Goal: Transaction & Acquisition: Book appointment/travel/reservation

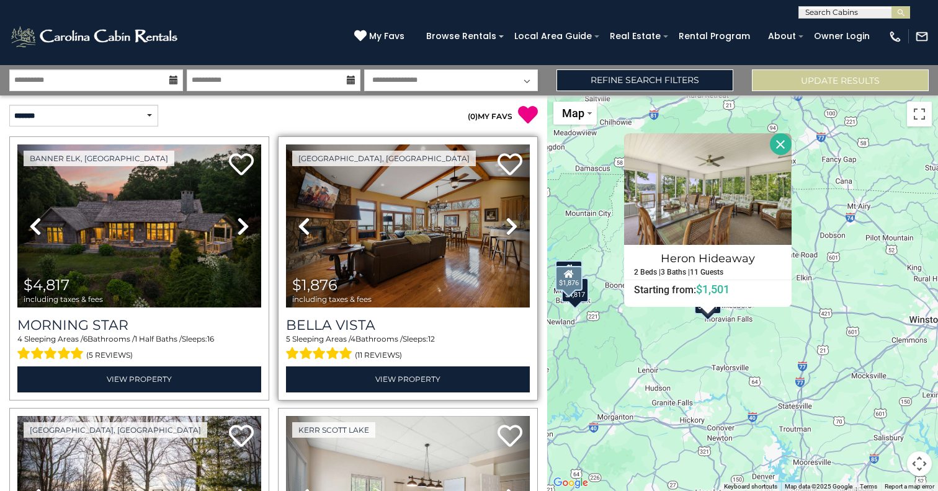
click at [513, 226] on icon at bounding box center [512, 227] width 12 height 20
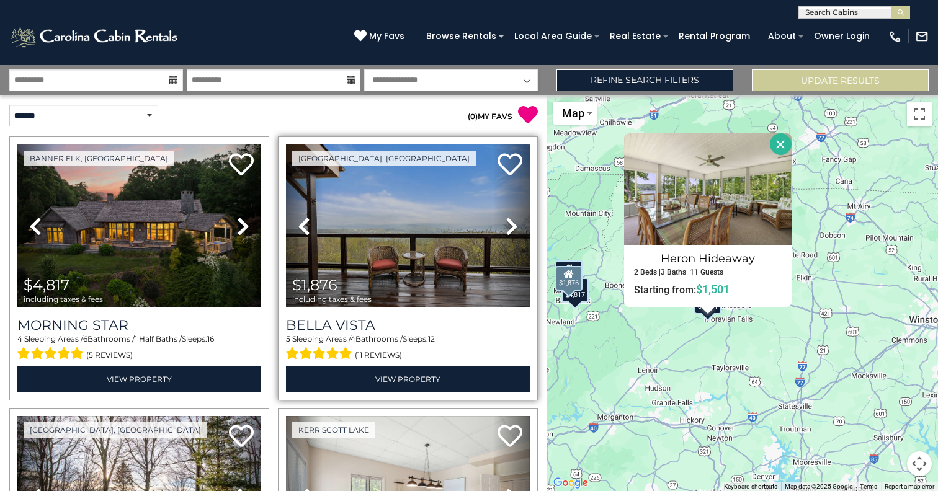
click at [513, 226] on icon at bounding box center [512, 227] width 12 height 20
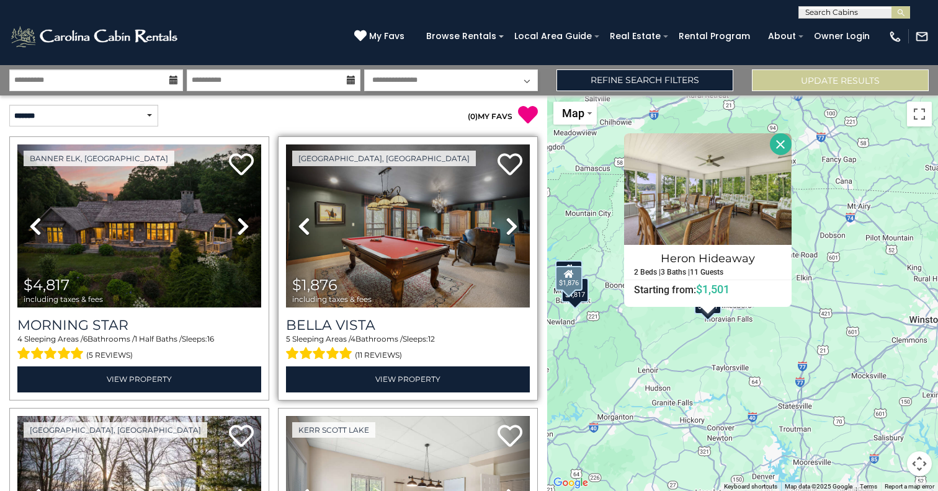
click at [513, 225] on icon at bounding box center [512, 227] width 12 height 20
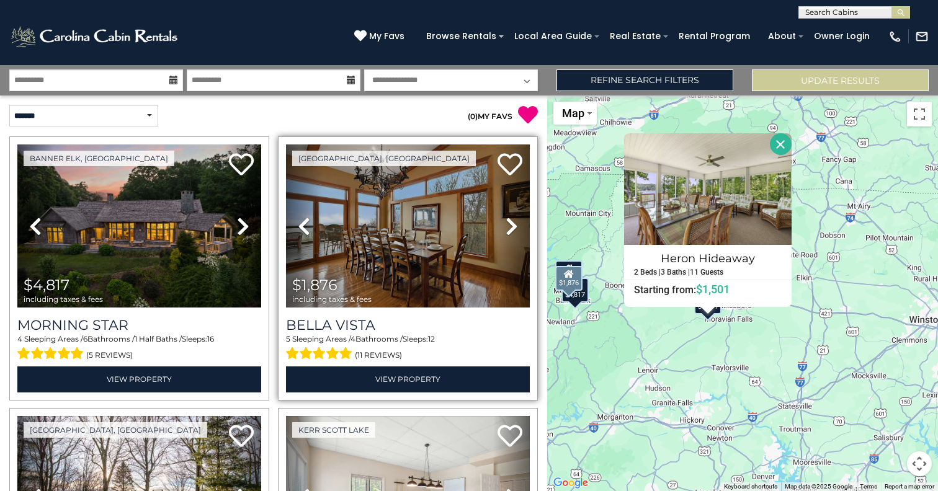
click at [513, 225] on icon at bounding box center [512, 227] width 12 height 20
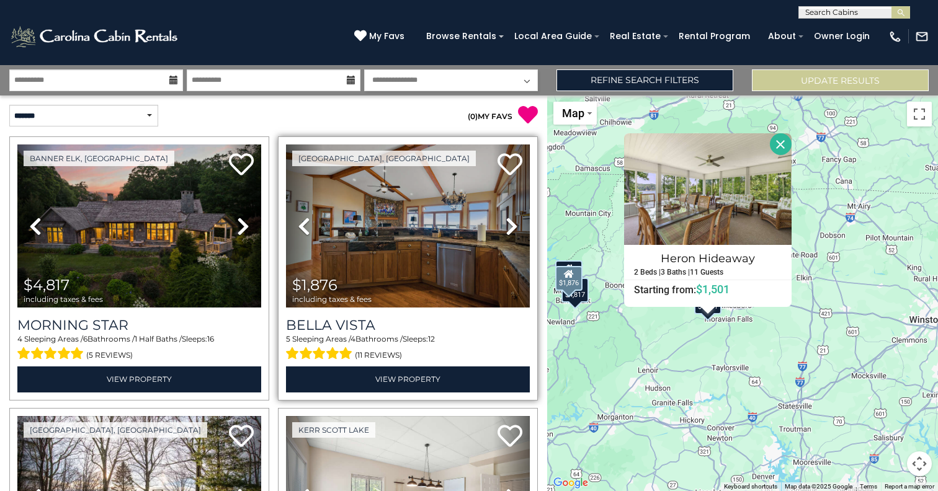
click at [513, 225] on icon at bounding box center [512, 227] width 12 height 20
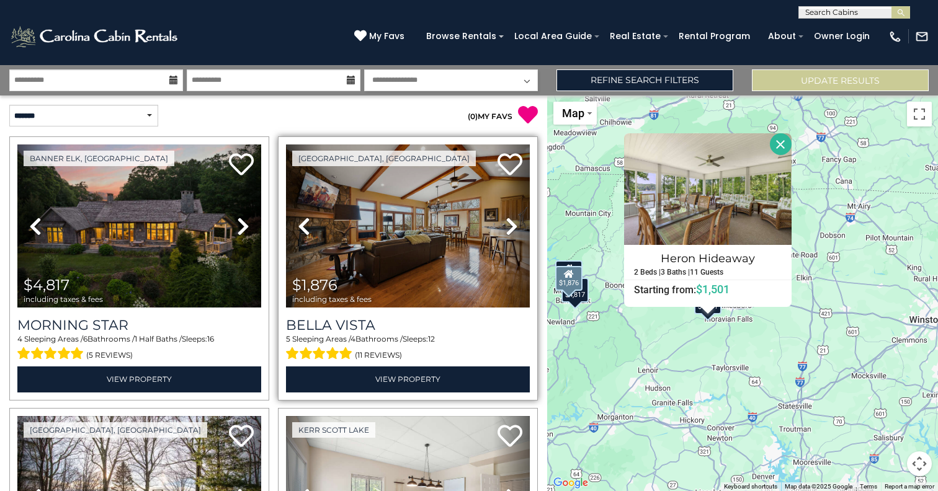
click at [513, 225] on icon at bounding box center [512, 227] width 12 height 20
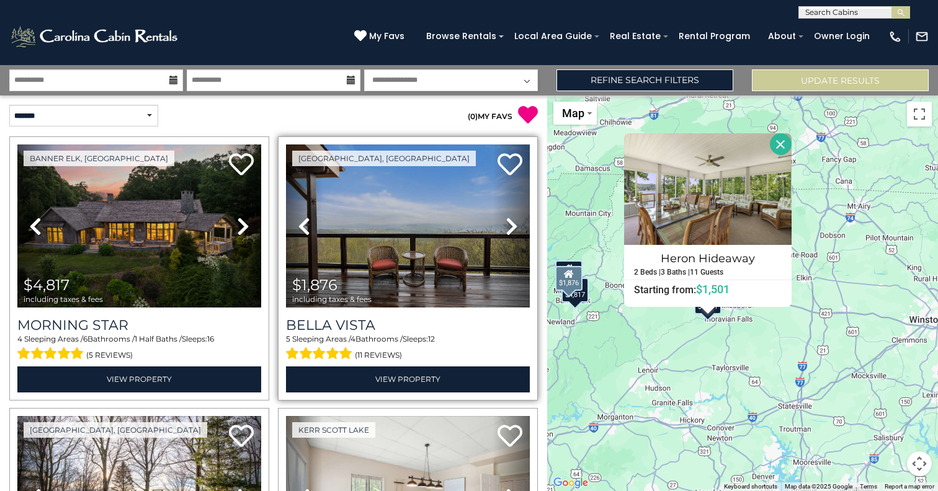
click at [513, 225] on icon at bounding box center [512, 227] width 12 height 20
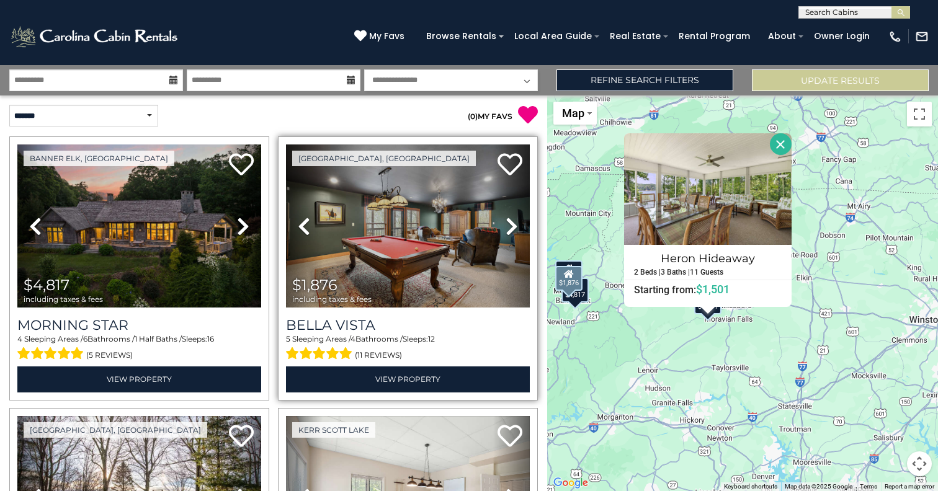
click at [513, 225] on icon at bounding box center [512, 227] width 12 height 20
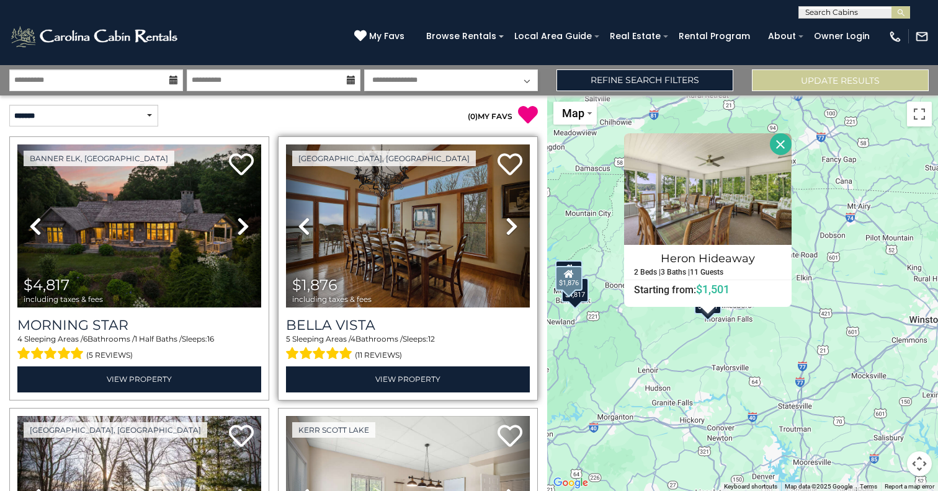
click at [513, 225] on icon at bounding box center [512, 227] width 12 height 20
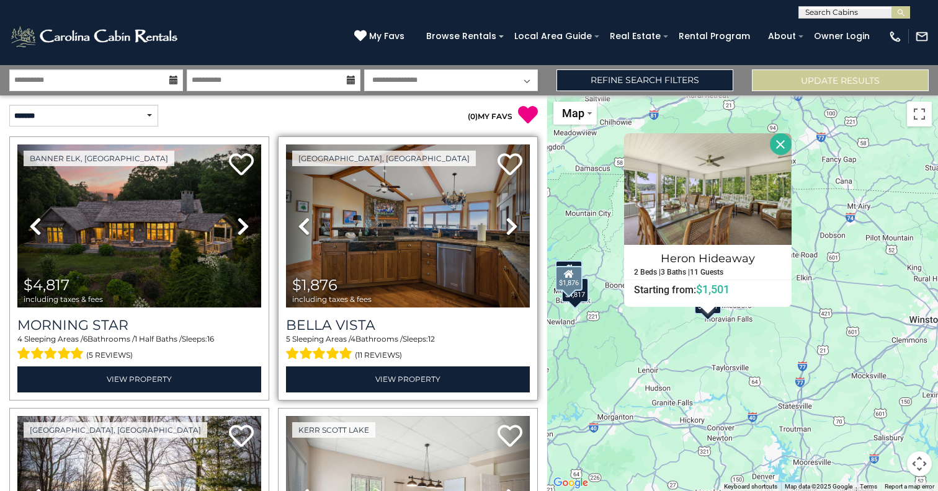
click at [513, 225] on icon at bounding box center [512, 227] width 12 height 20
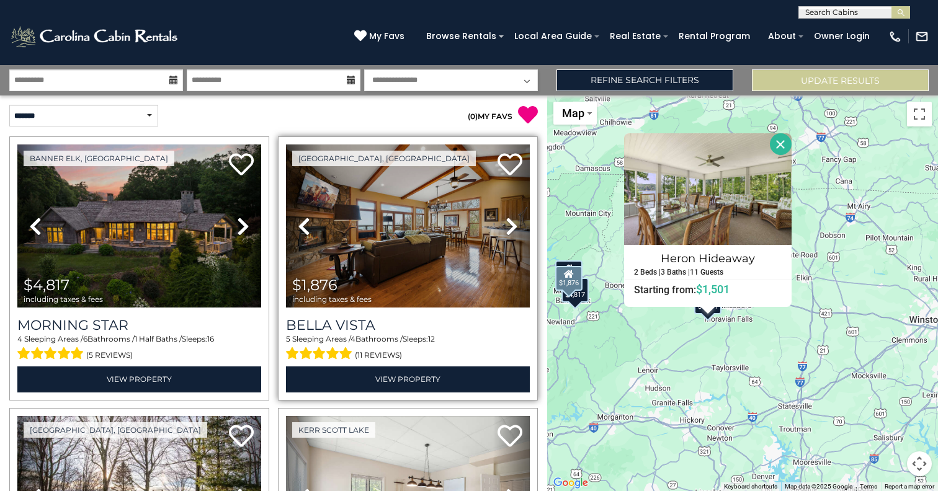
click at [513, 225] on icon at bounding box center [512, 227] width 12 height 20
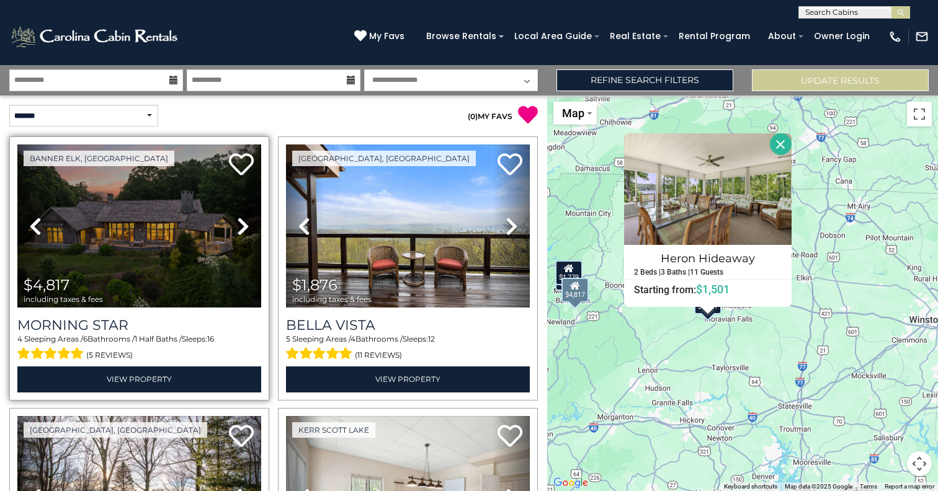
click at [231, 223] on link "Next" at bounding box center [243, 226] width 37 height 163
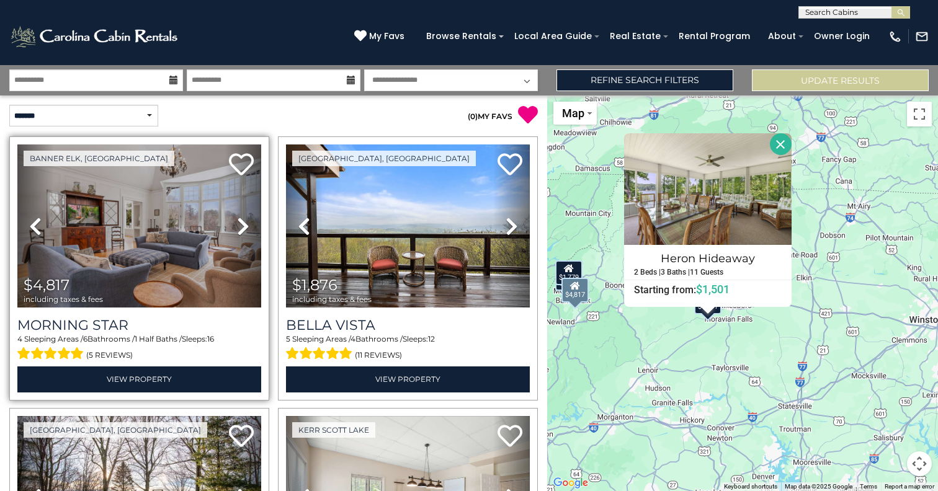
click at [231, 223] on link "Next" at bounding box center [243, 226] width 37 height 163
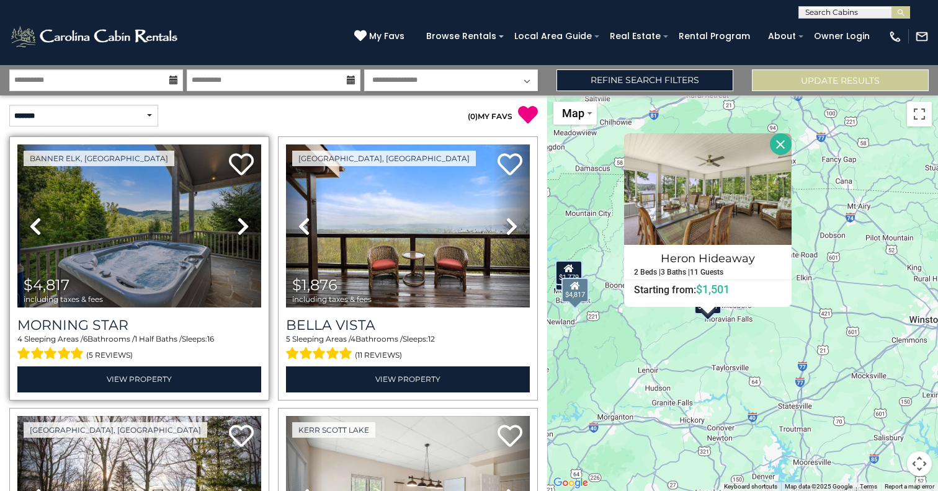
click at [231, 223] on link "Next" at bounding box center [243, 226] width 37 height 163
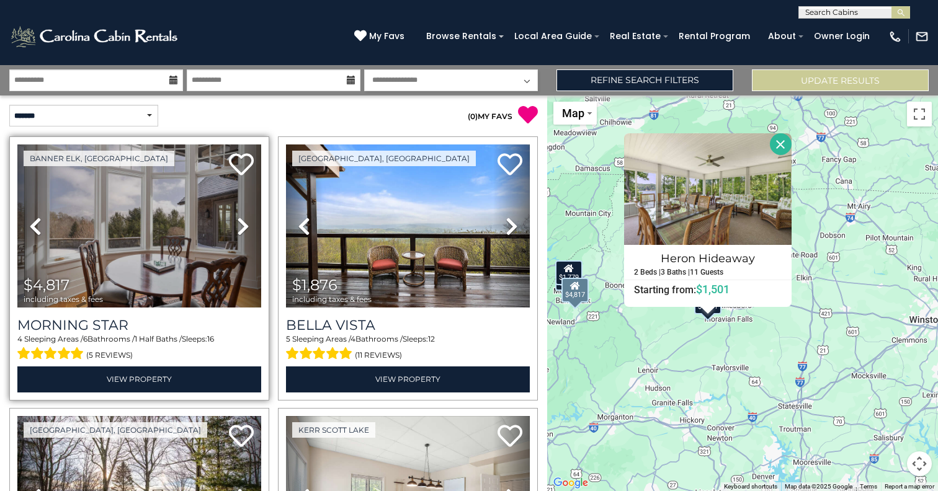
click at [231, 222] on link "Next" at bounding box center [243, 226] width 37 height 163
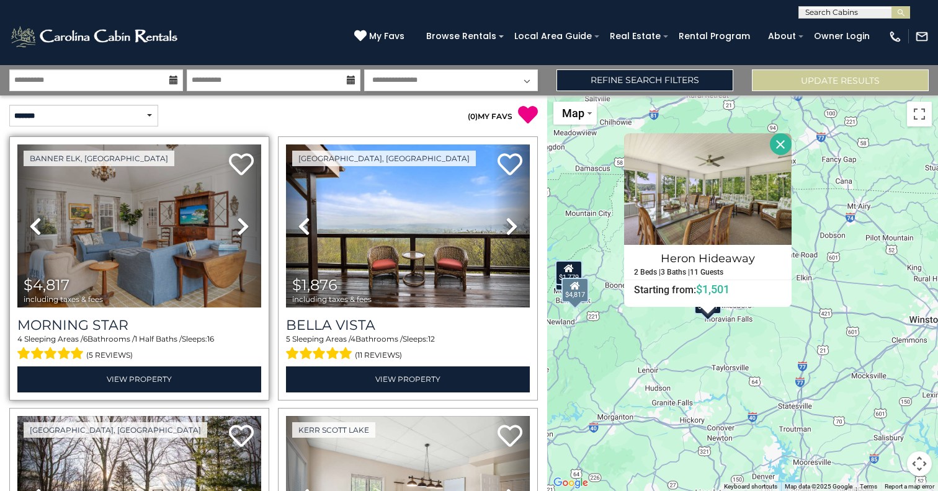
click at [231, 222] on link "Next" at bounding box center [243, 226] width 37 height 163
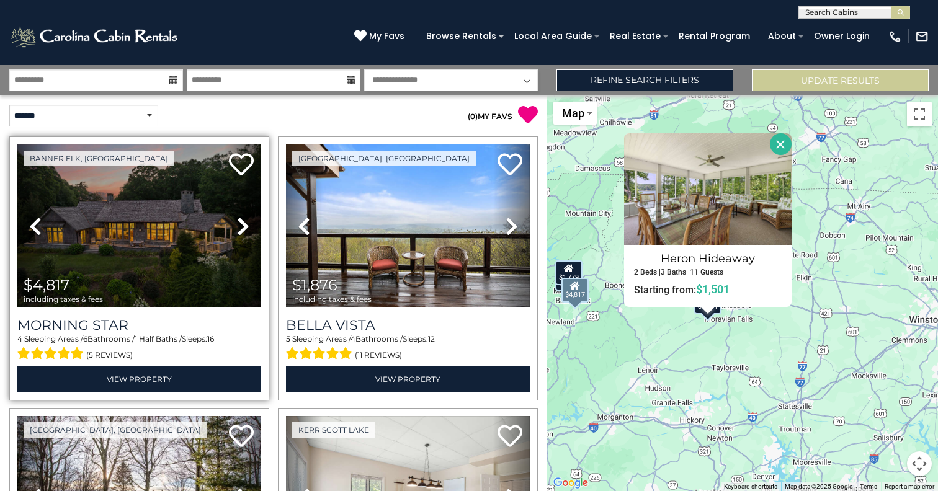
click at [233, 223] on link "Next" at bounding box center [243, 226] width 37 height 163
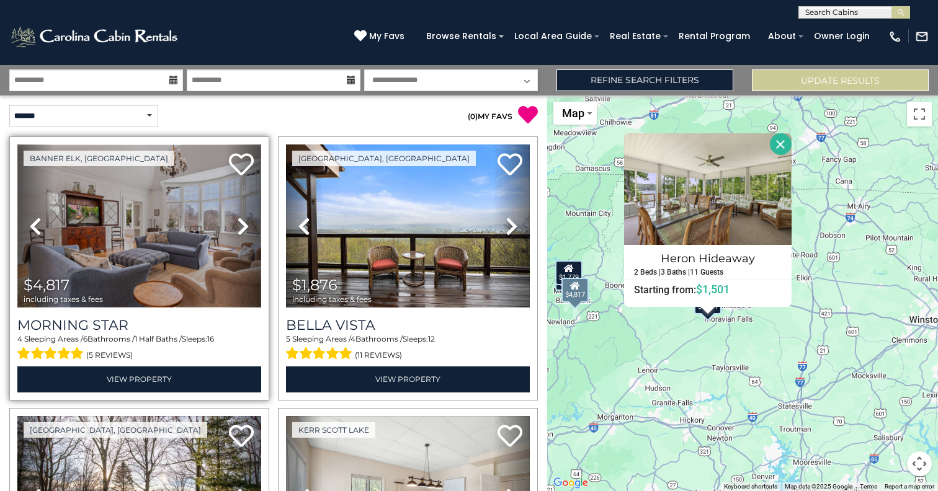
click at [212, 233] on img at bounding box center [139, 226] width 244 height 163
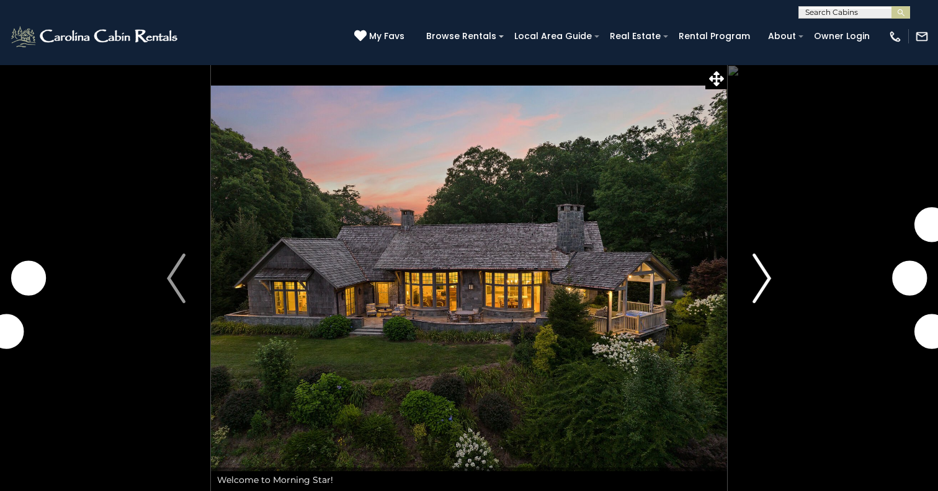
click at [761, 285] on img "Next" at bounding box center [762, 279] width 19 height 50
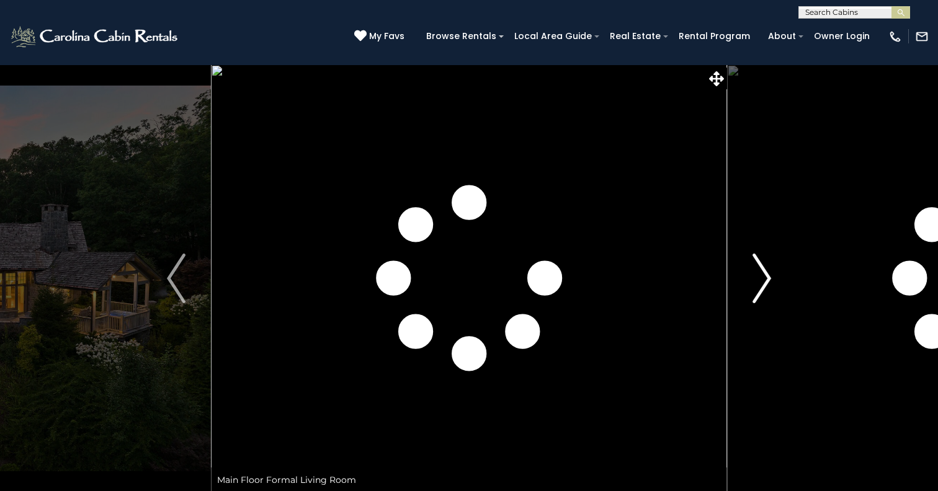
click at [761, 285] on img "Next" at bounding box center [762, 279] width 19 height 50
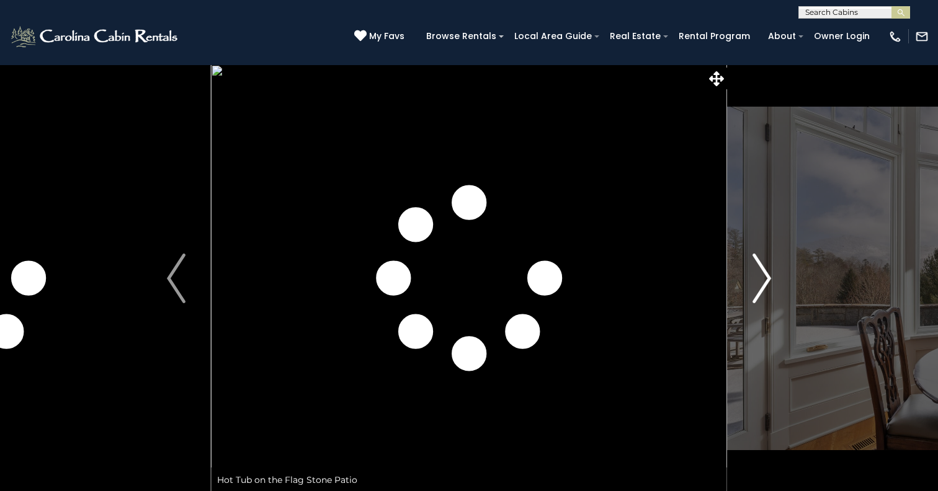
click at [761, 285] on img "Next" at bounding box center [762, 279] width 19 height 50
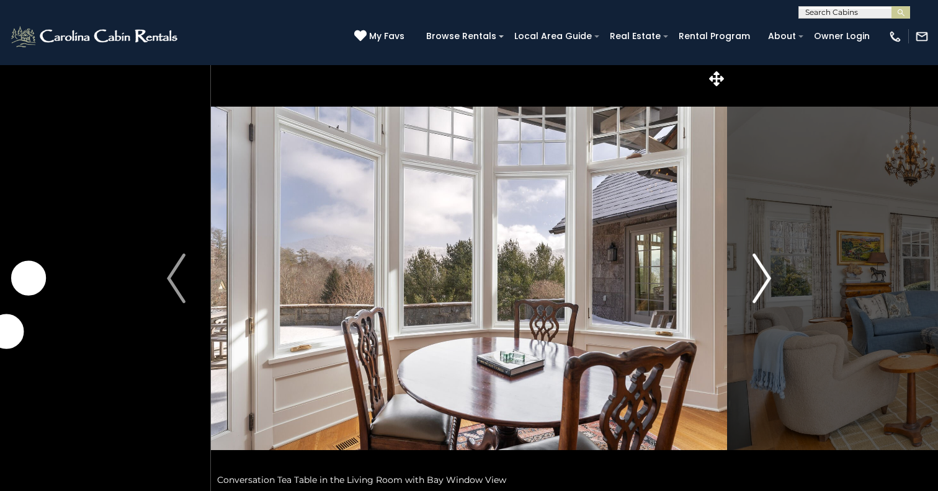
click at [761, 285] on img "Next" at bounding box center [762, 279] width 19 height 50
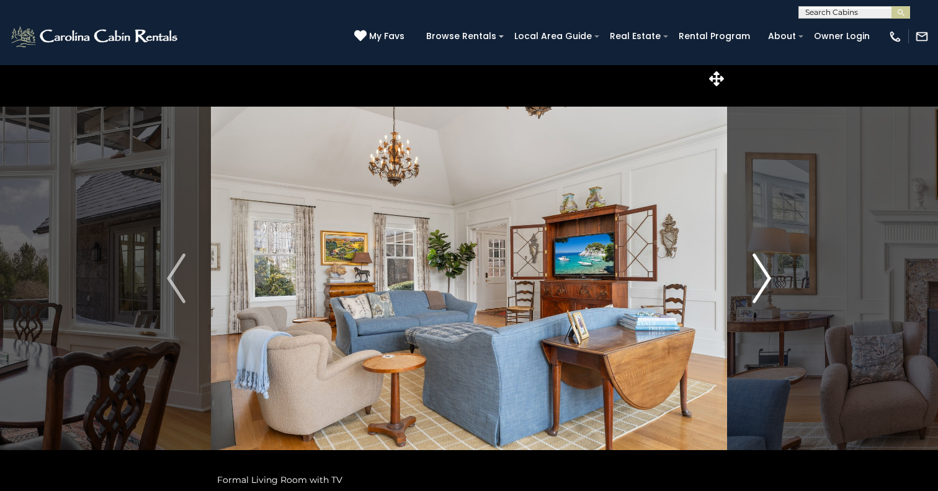
click at [761, 285] on img "Next" at bounding box center [762, 279] width 19 height 50
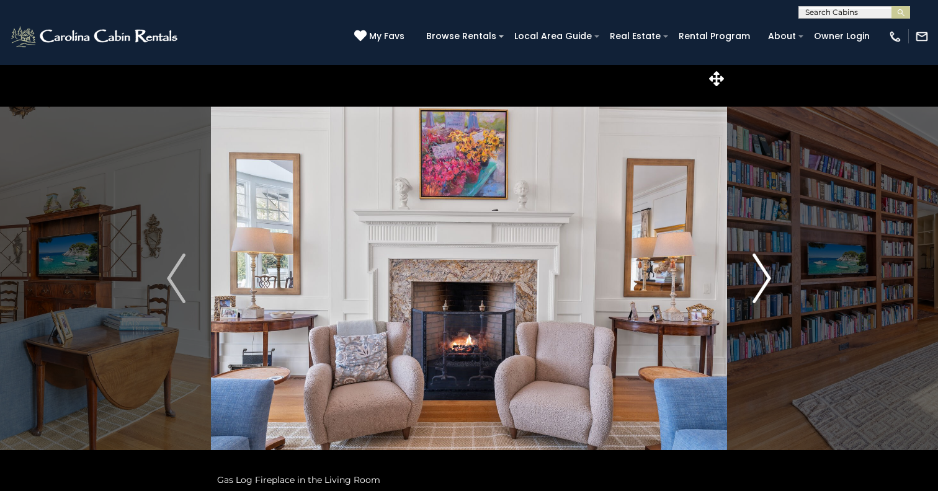
click at [761, 285] on img "Next" at bounding box center [762, 279] width 19 height 50
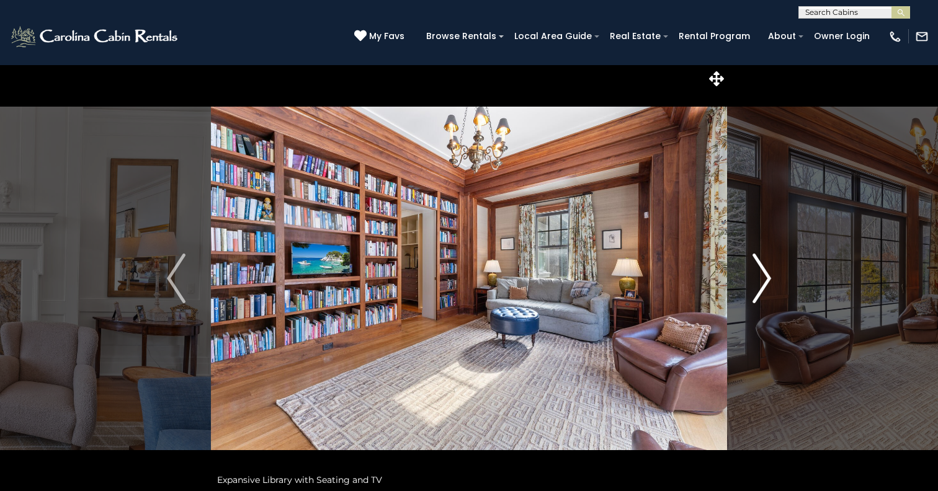
click at [761, 285] on img "Next" at bounding box center [762, 279] width 19 height 50
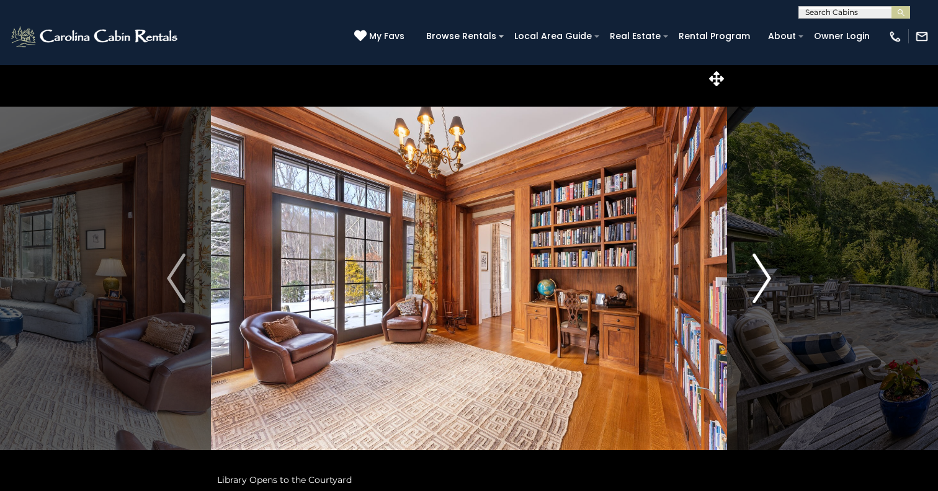
click at [761, 285] on img "Next" at bounding box center [762, 279] width 19 height 50
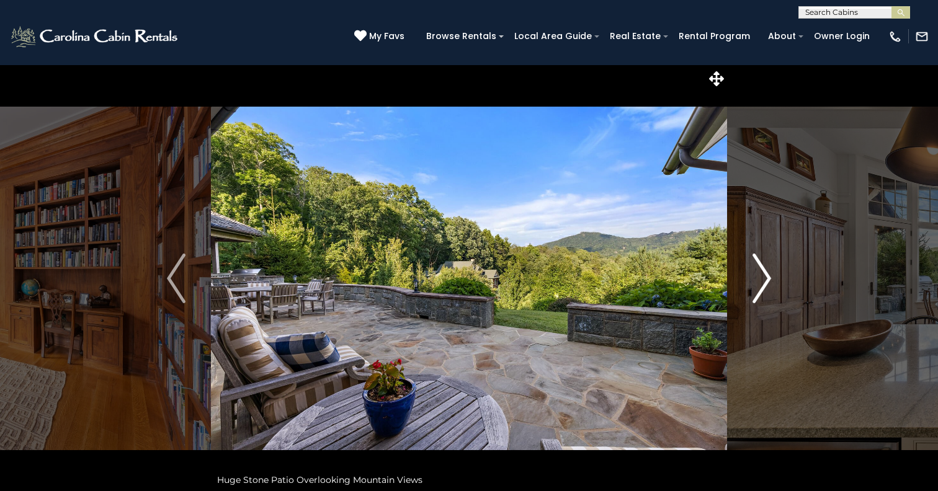
click at [761, 285] on img "Next" at bounding box center [762, 279] width 19 height 50
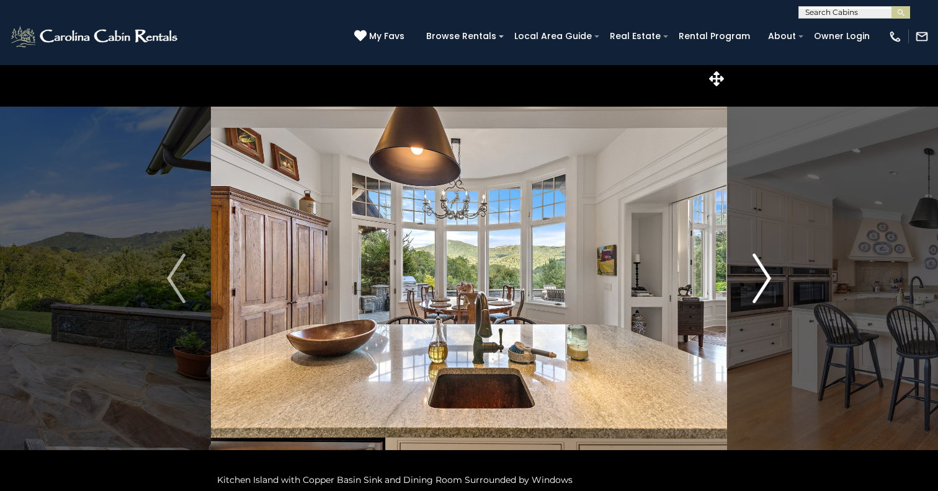
click at [761, 285] on img "Next" at bounding box center [762, 279] width 19 height 50
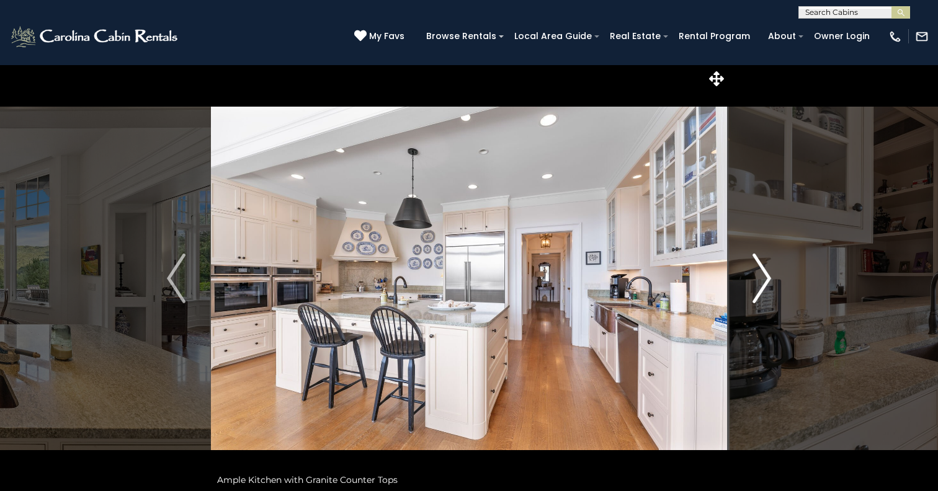
click at [761, 285] on img "Next" at bounding box center [762, 279] width 19 height 50
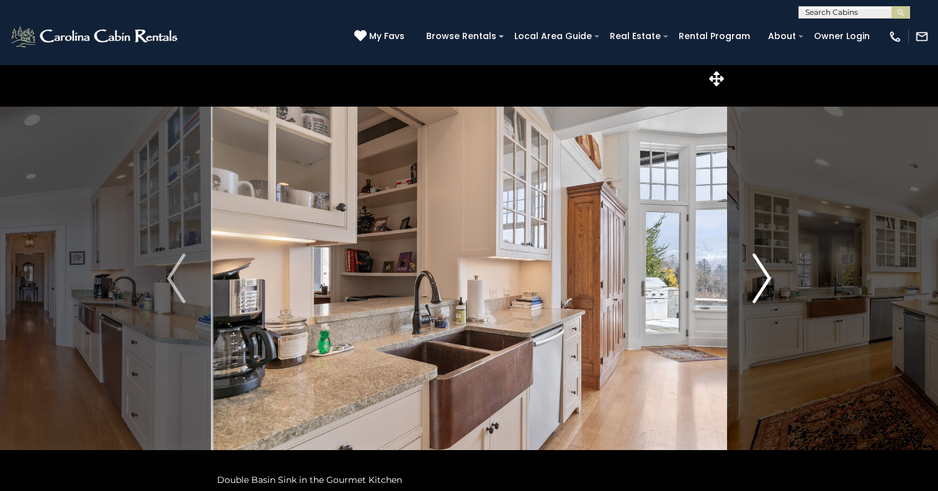
click at [761, 285] on img "Next" at bounding box center [762, 279] width 19 height 50
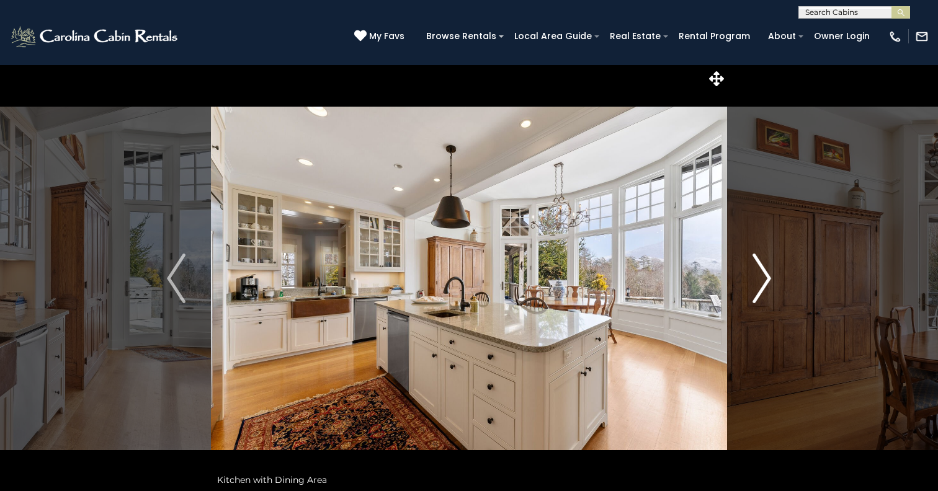
click at [761, 285] on img "Next" at bounding box center [762, 279] width 19 height 50
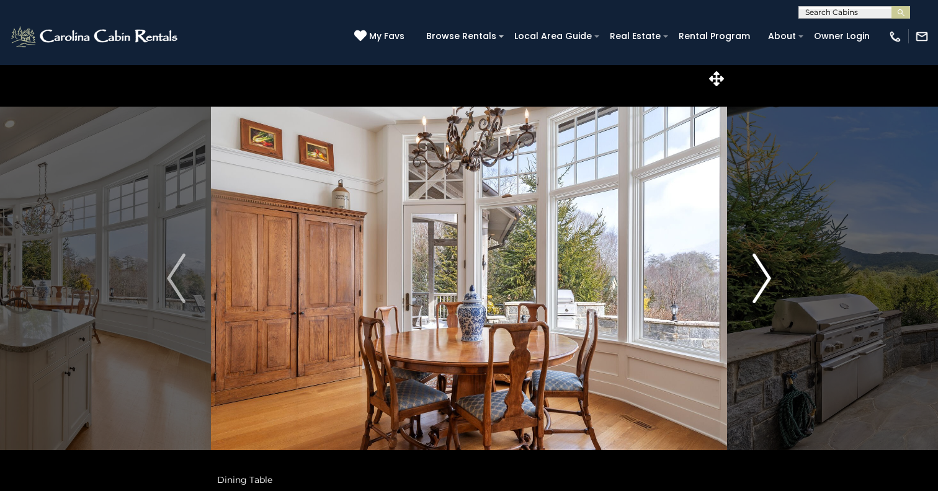
click at [761, 285] on img "Next" at bounding box center [762, 279] width 19 height 50
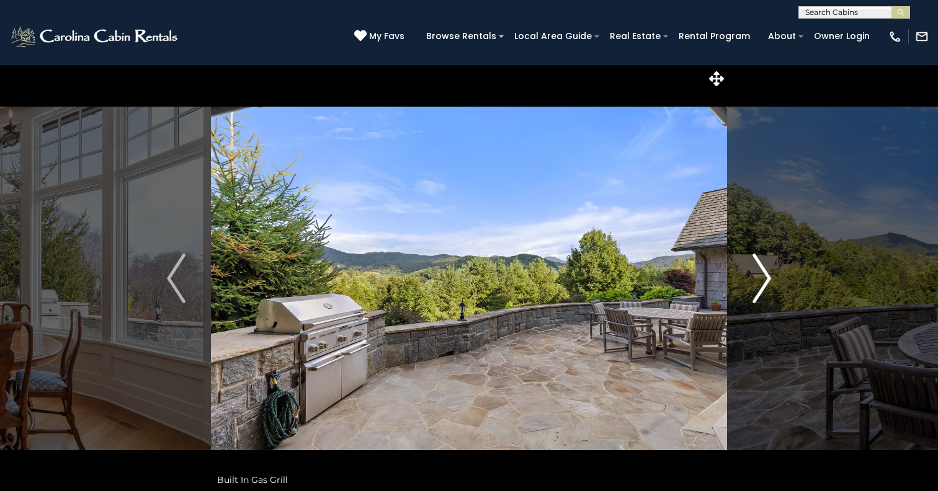
click at [761, 285] on img "Next" at bounding box center [762, 279] width 19 height 50
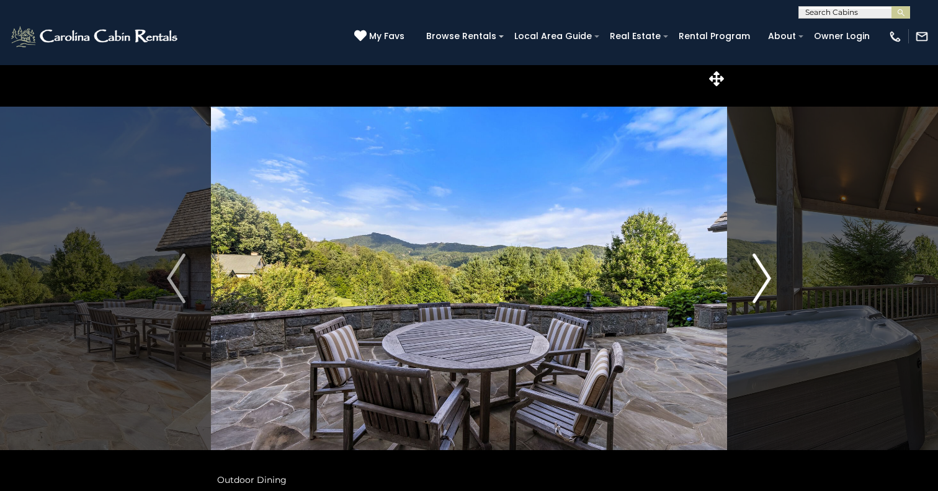
click at [761, 285] on img "Next" at bounding box center [762, 279] width 19 height 50
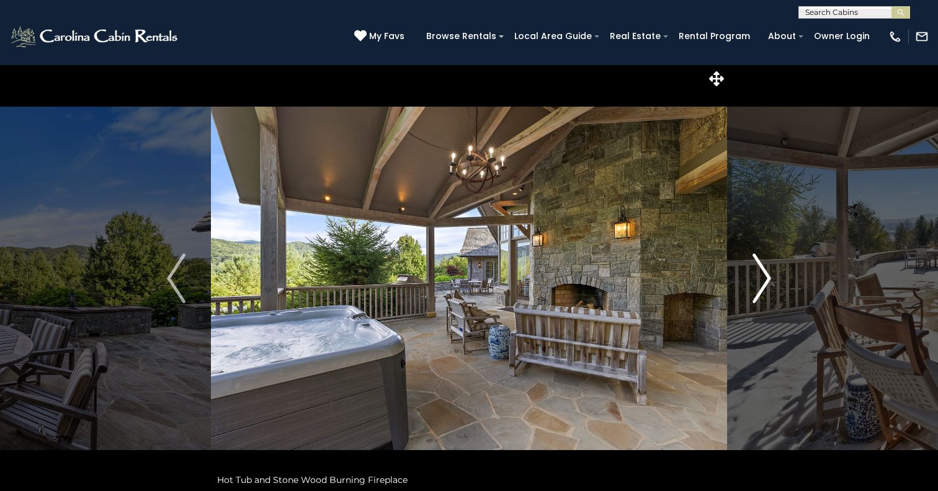
click at [761, 285] on img "Next" at bounding box center [762, 279] width 19 height 50
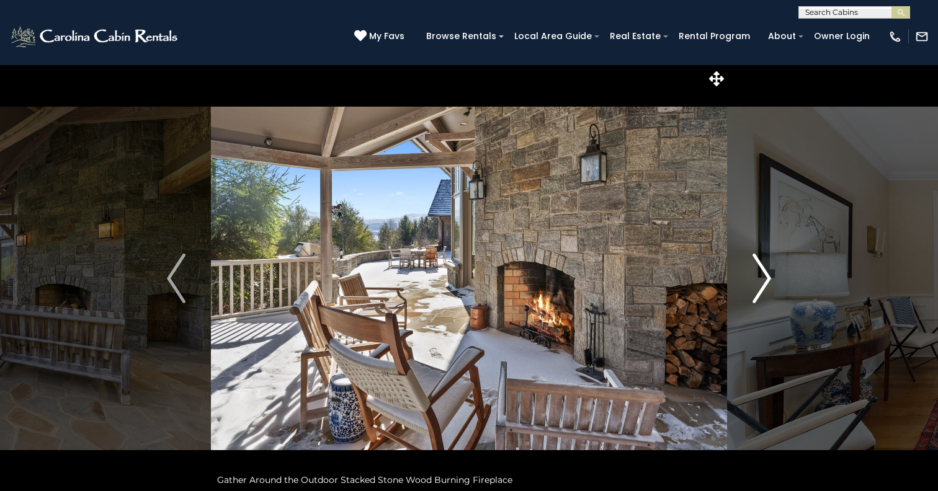
click at [761, 285] on img "Next" at bounding box center [762, 279] width 19 height 50
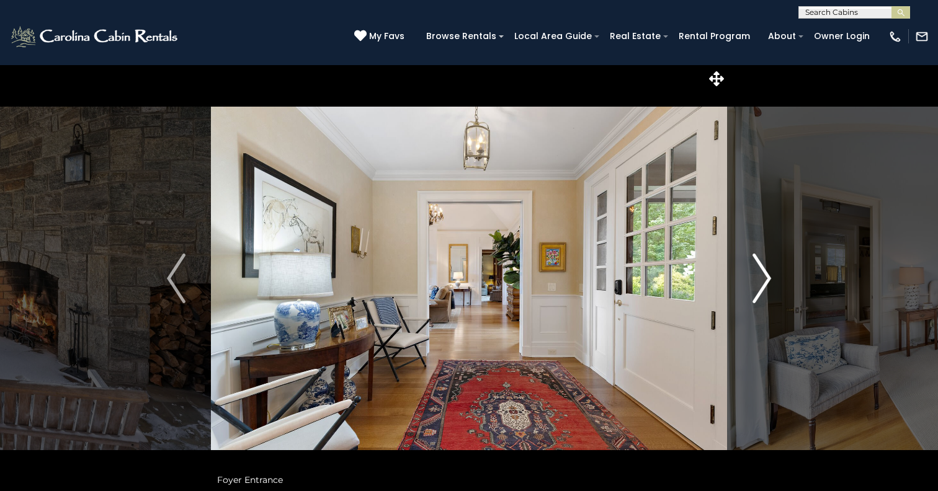
click at [761, 285] on img "Next" at bounding box center [762, 279] width 19 height 50
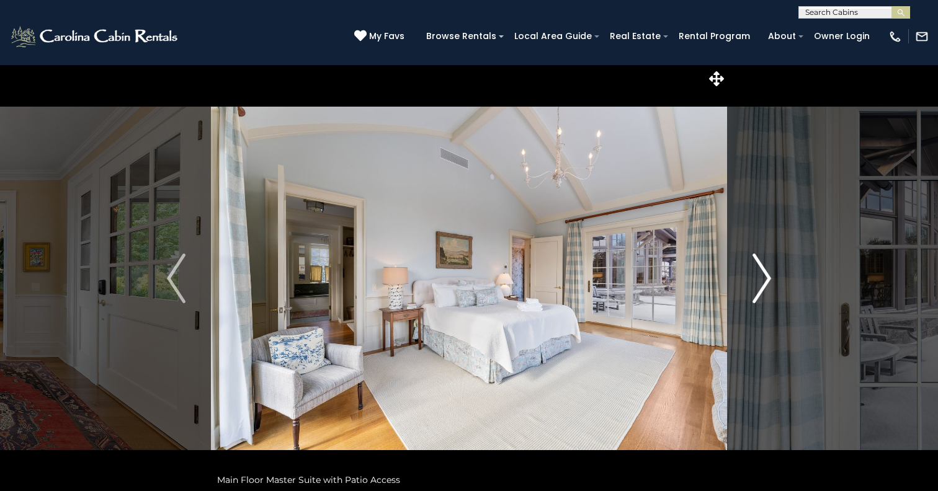
click at [761, 285] on img "Next" at bounding box center [762, 279] width 19 height 50
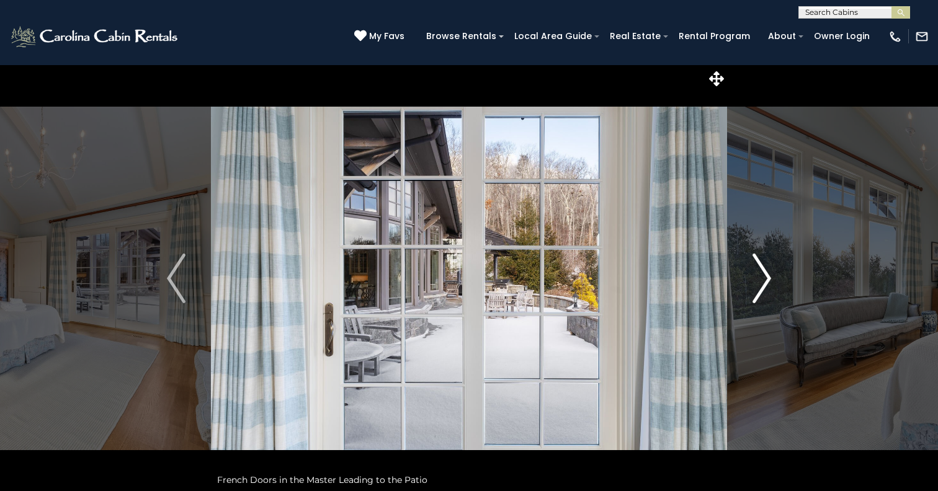
click at [764, 280] on img "Next" at bounding box center [762, 279] width 19 height 50
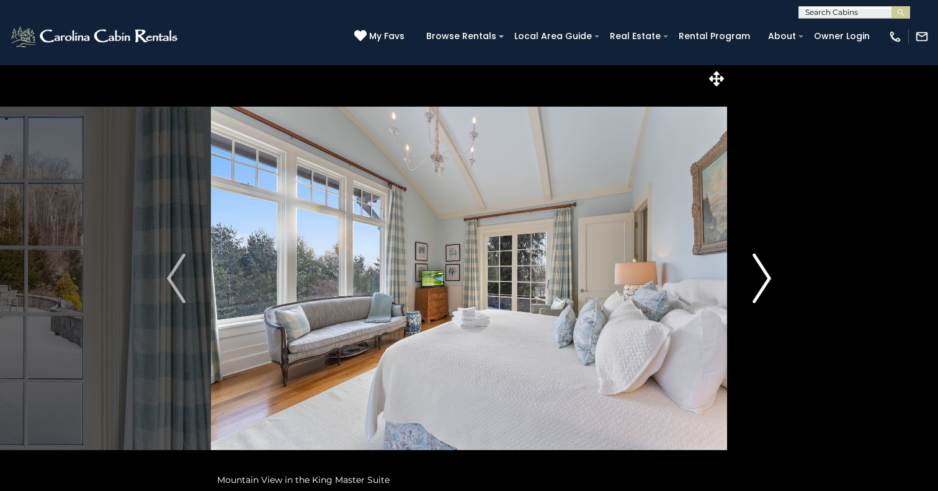
click at [764, 280] on img "Next" at bounding box center [762, 279] width 19 height 50
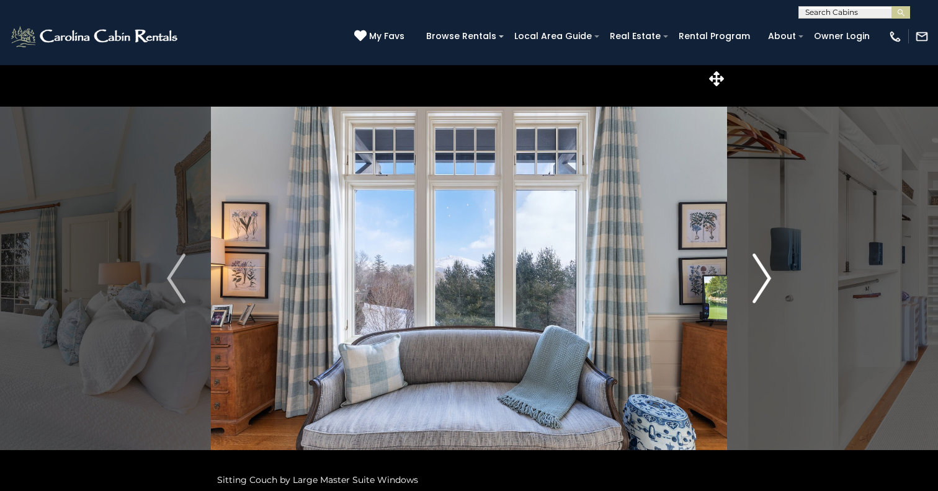
click at [764, 280] on img "Next" at bounding box center [762, 279] width 19 height 50
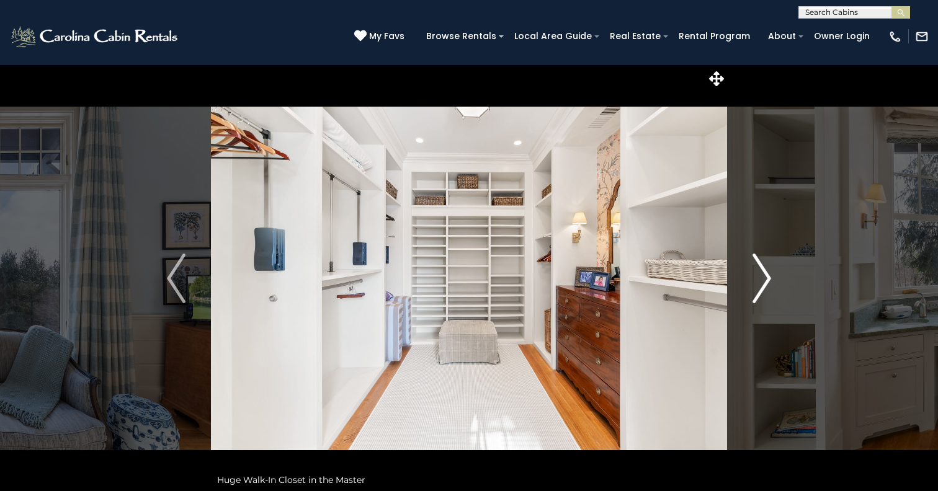
click at [764, 280] on img "Next" at bounding box center [762, 279] width 19 height 50
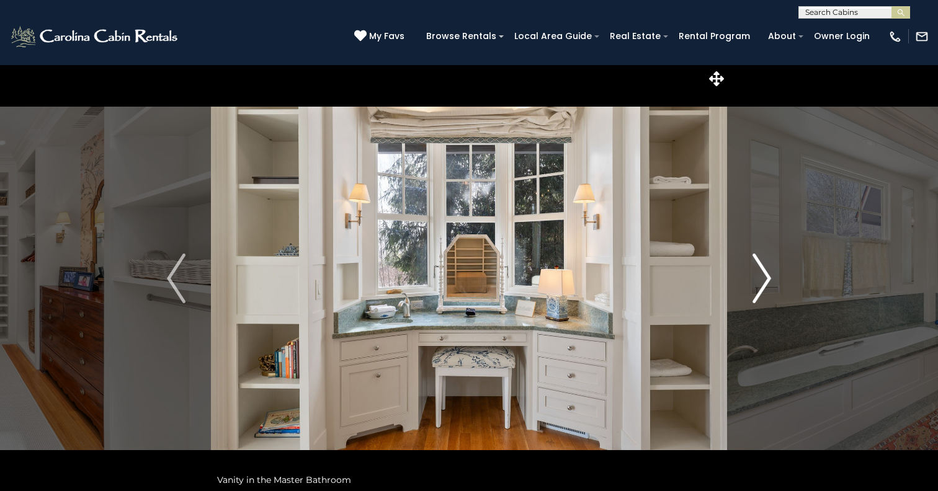
click at [764, 280] on img "Next" at bounding box center [762, 279] width 19 height 50
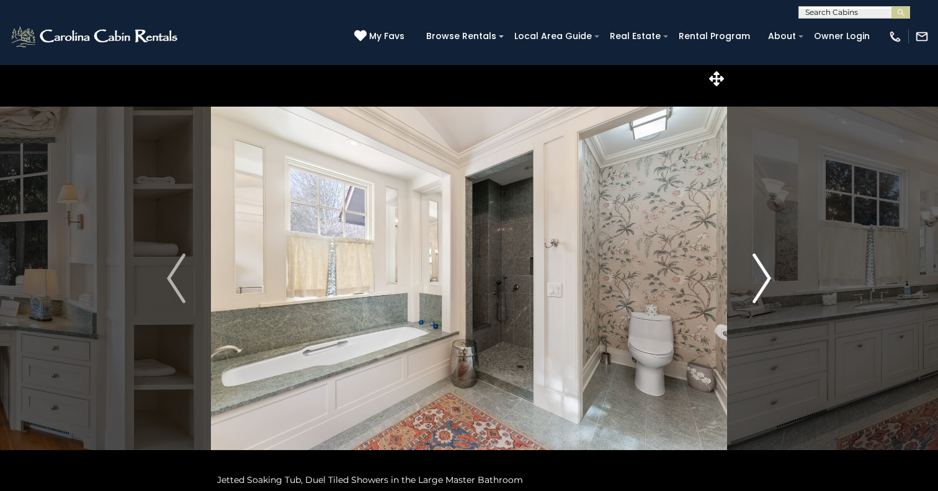
click at [764, 280] on img "Next" at bounding box center [762, 279] width 19 height 50
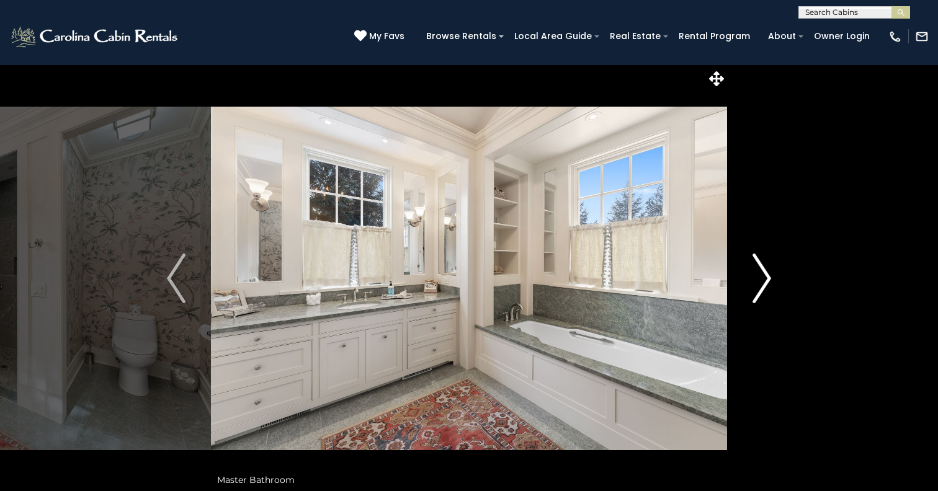
click at [763, 280] on img "Next" at bounding box center [762, 279] width 19 height 50
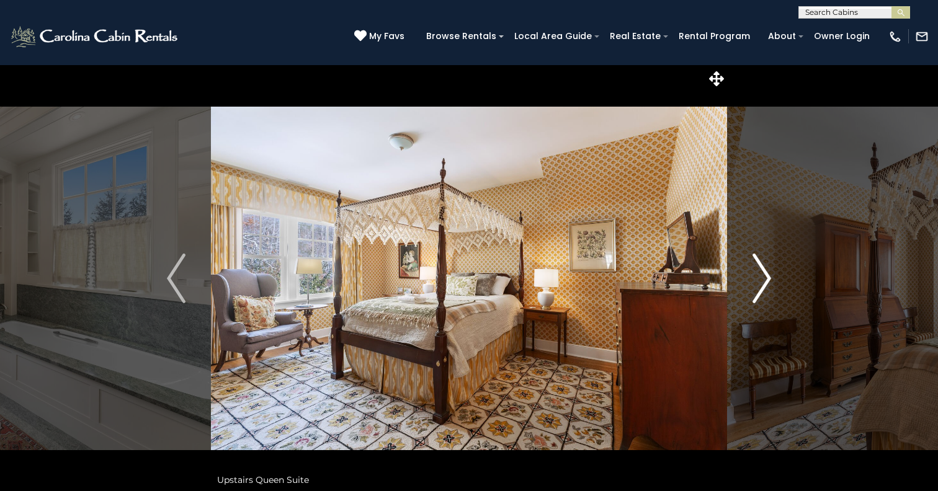
click at [763, 280] on img "Next" at bounding box center [762, 279] width 19 height 50
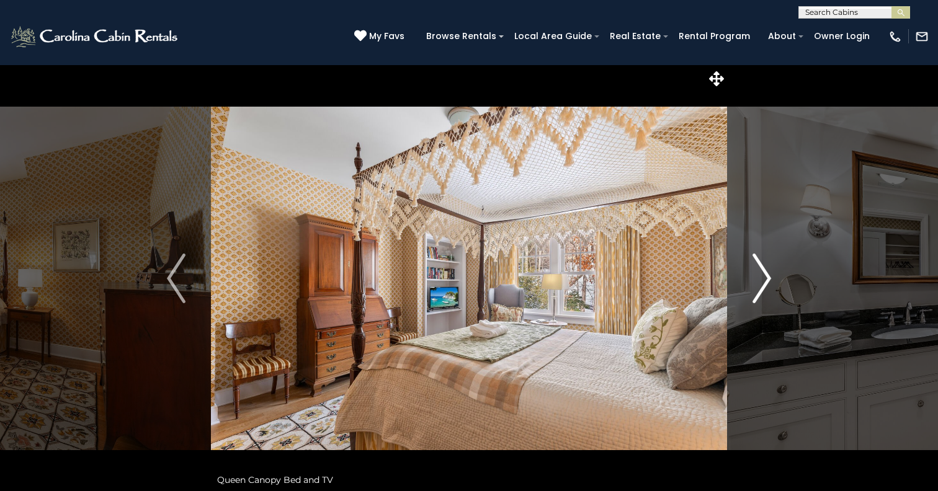
click at [763, 280] on img "Next" at bounding box center [762, 279] width 19 height 50
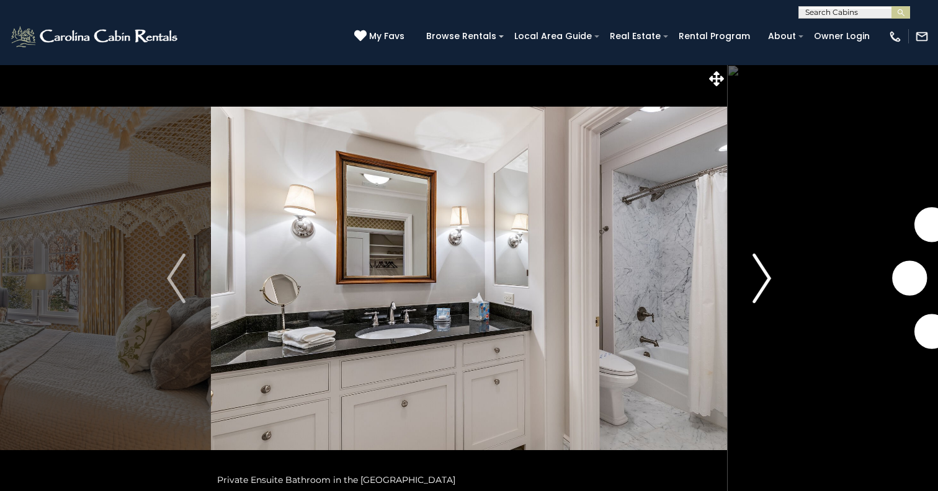
click at [763, 280] on img "Next" at bounding box center [762, 279] width 19 height 50
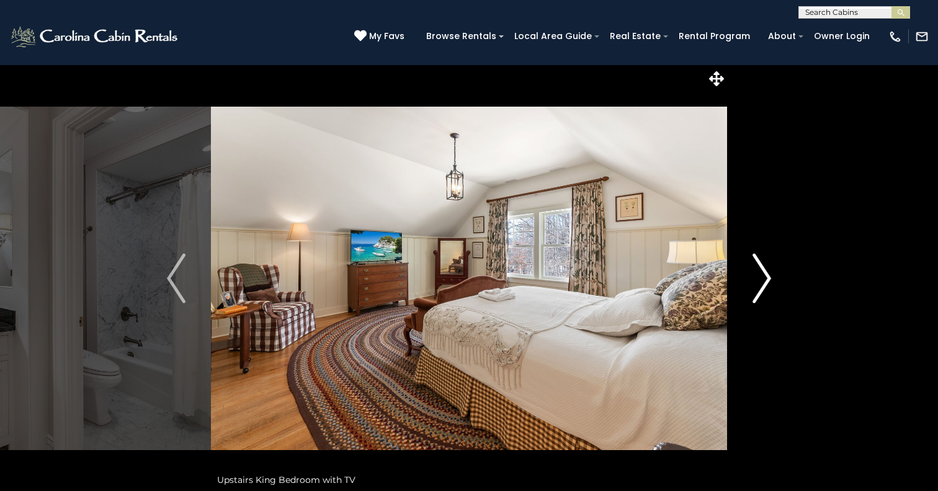
click at [763, 280] on img "Next" at bounding box center [762, 279] width 19 height 50
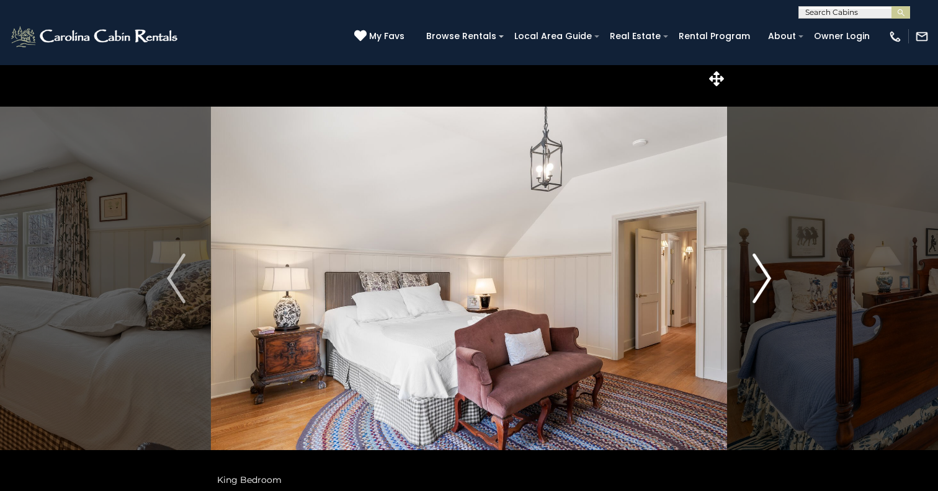
click at [763, 280] on img "Next" at bounding box center [762, 279] width 19 height 50
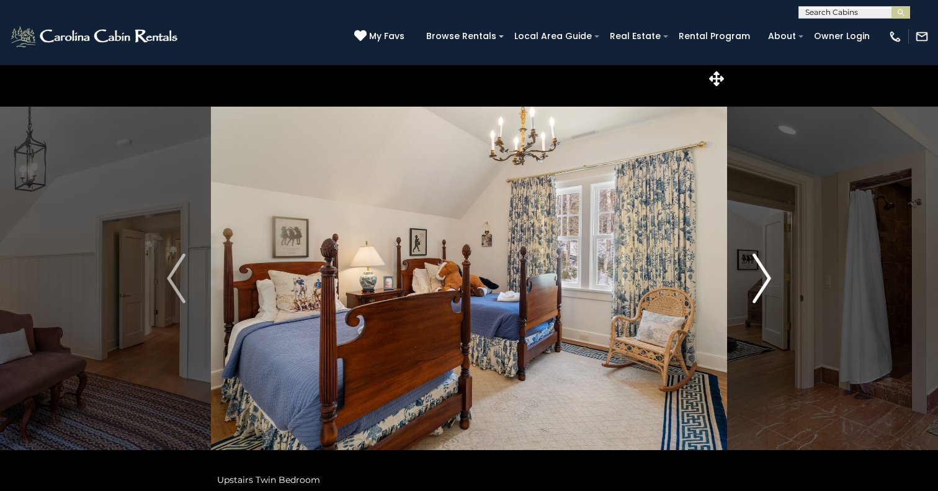
click at [763, 280] on img "Next" at bounding box center [762, 279] width 19 height 50
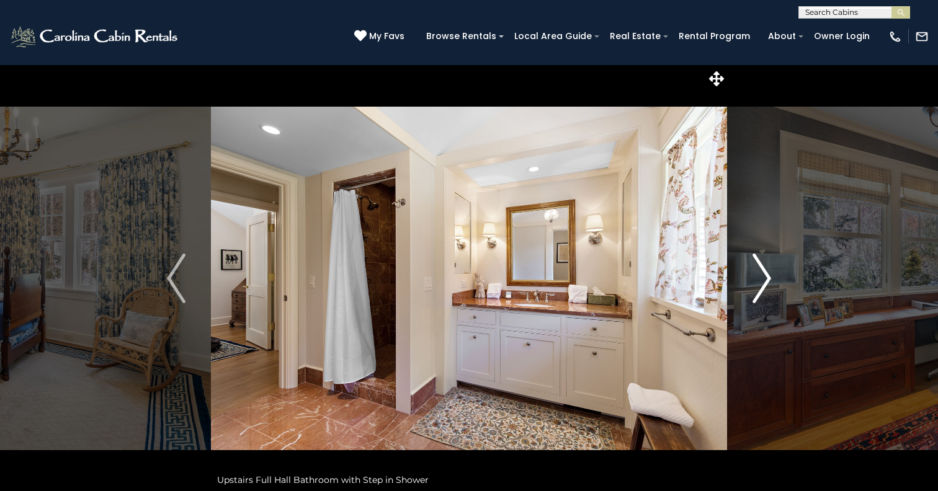
click at [763, 280] on img "Next" at bounding box center [762, 279] width 19 height 50
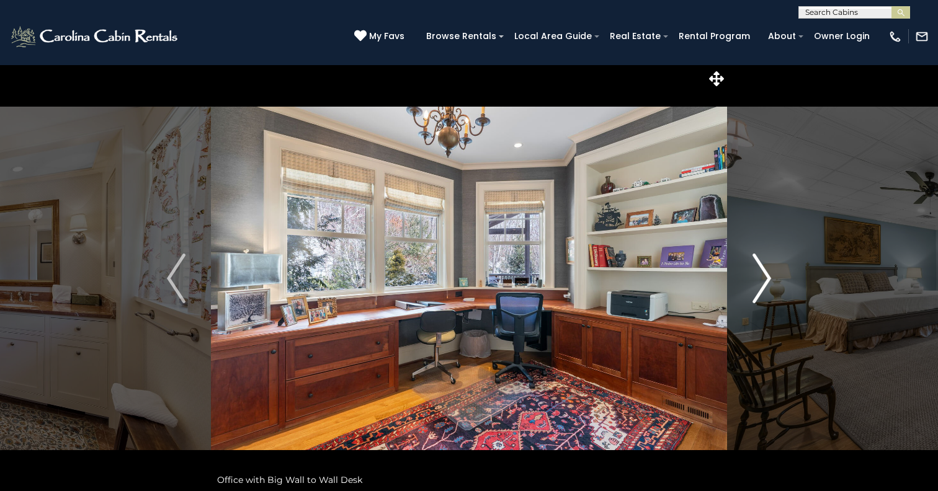
click at [763, 280] on img "Next" at bounding box center [762, 279] width 19 height 50
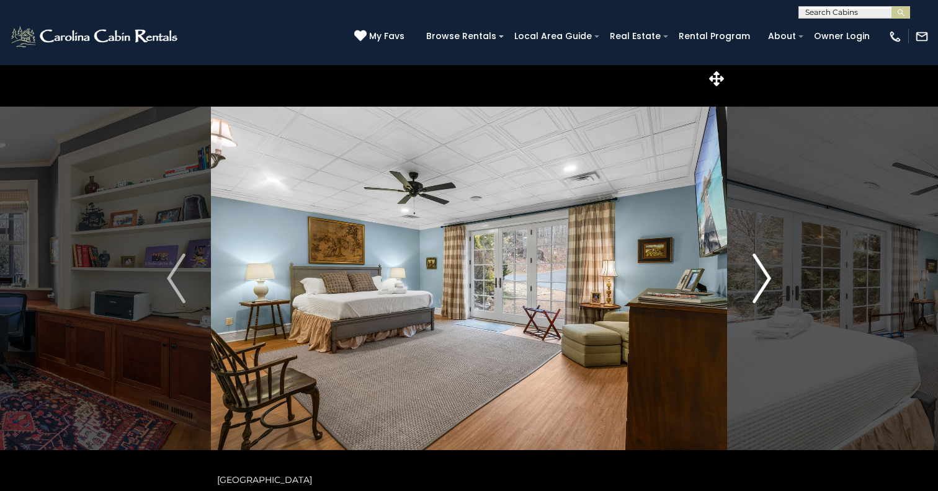
click at [763, 280] on img "Next" at bounding box center [762, 279] width 19 height 50
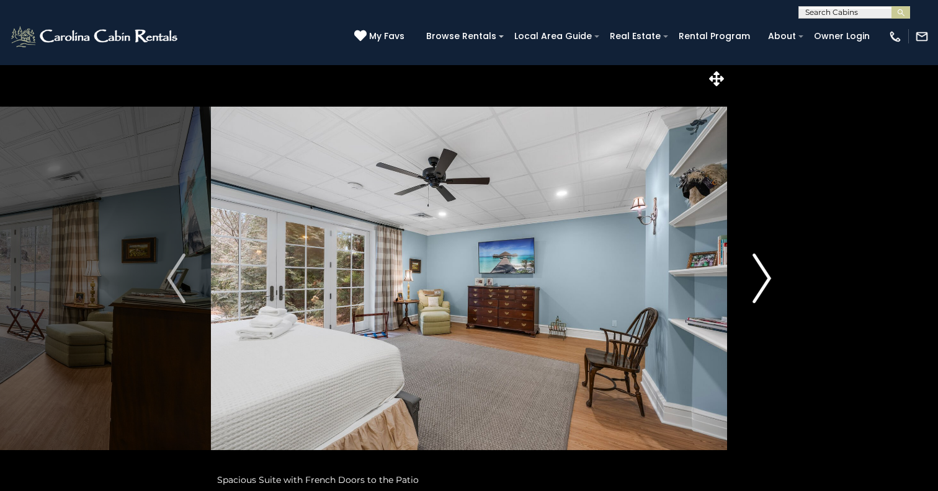
click at [763, 280] on img "Next" at bounding box center [762, 279] width 19 height 50
